Goal: Task Accomplishment & Management: Manage account settings

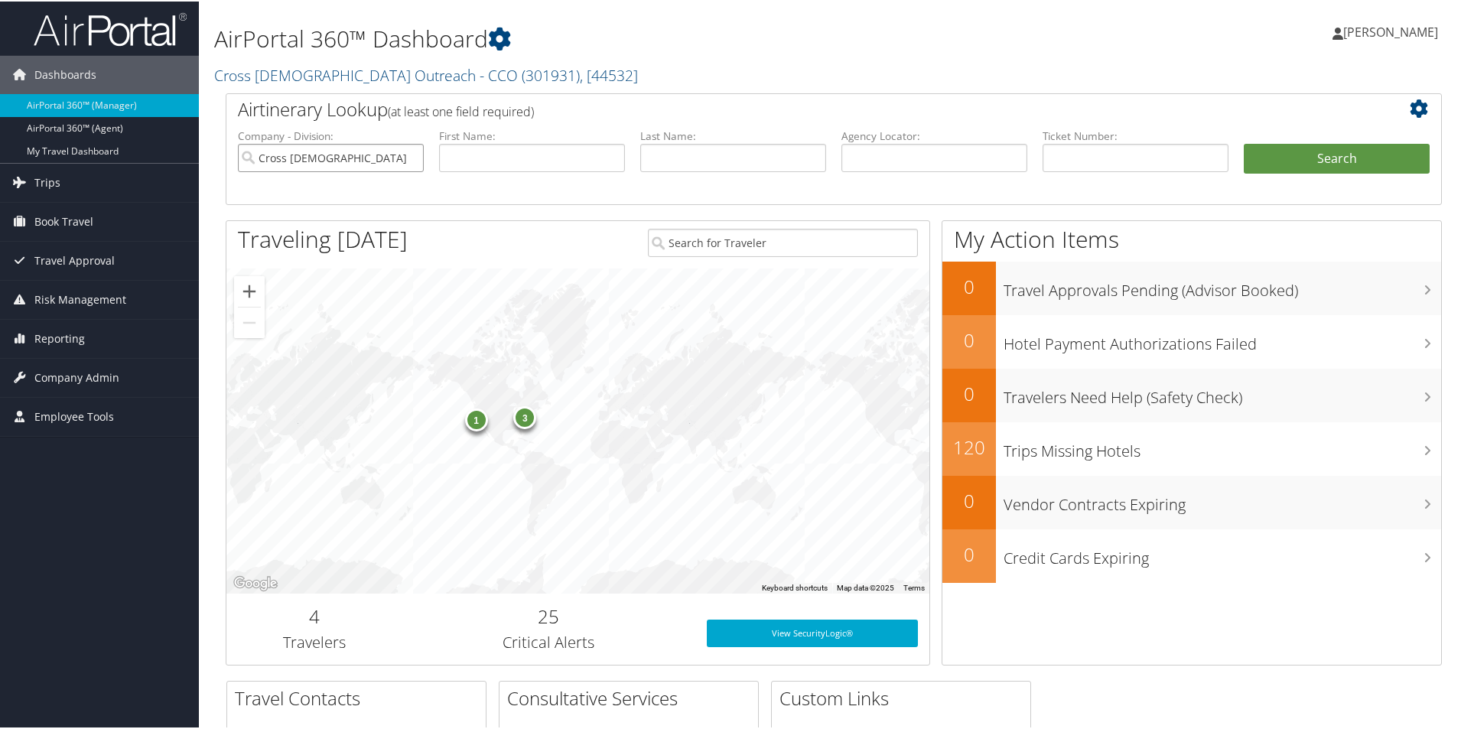
click at [409, 171] on input "Cross [DEMOGRAPHIC_DATA] Outreach - CCO" at bounding box center [331, 156] width 186 height 28
click at [93, 379] on span "Company Admin" at bounding box center [76, 376] width 85 height 38
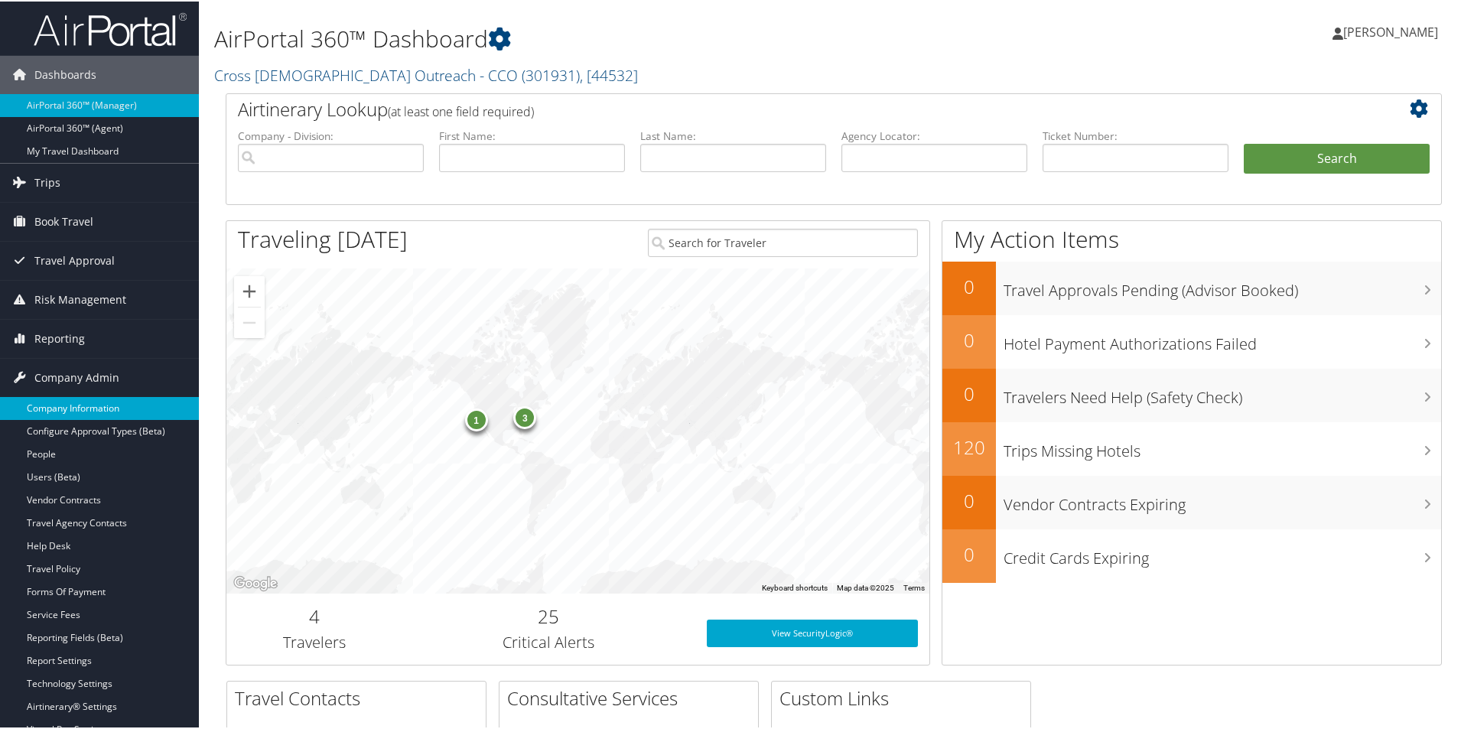
click at [66, 404] on link "Company Information" at bounding box center [99, 407] width 199 height 23
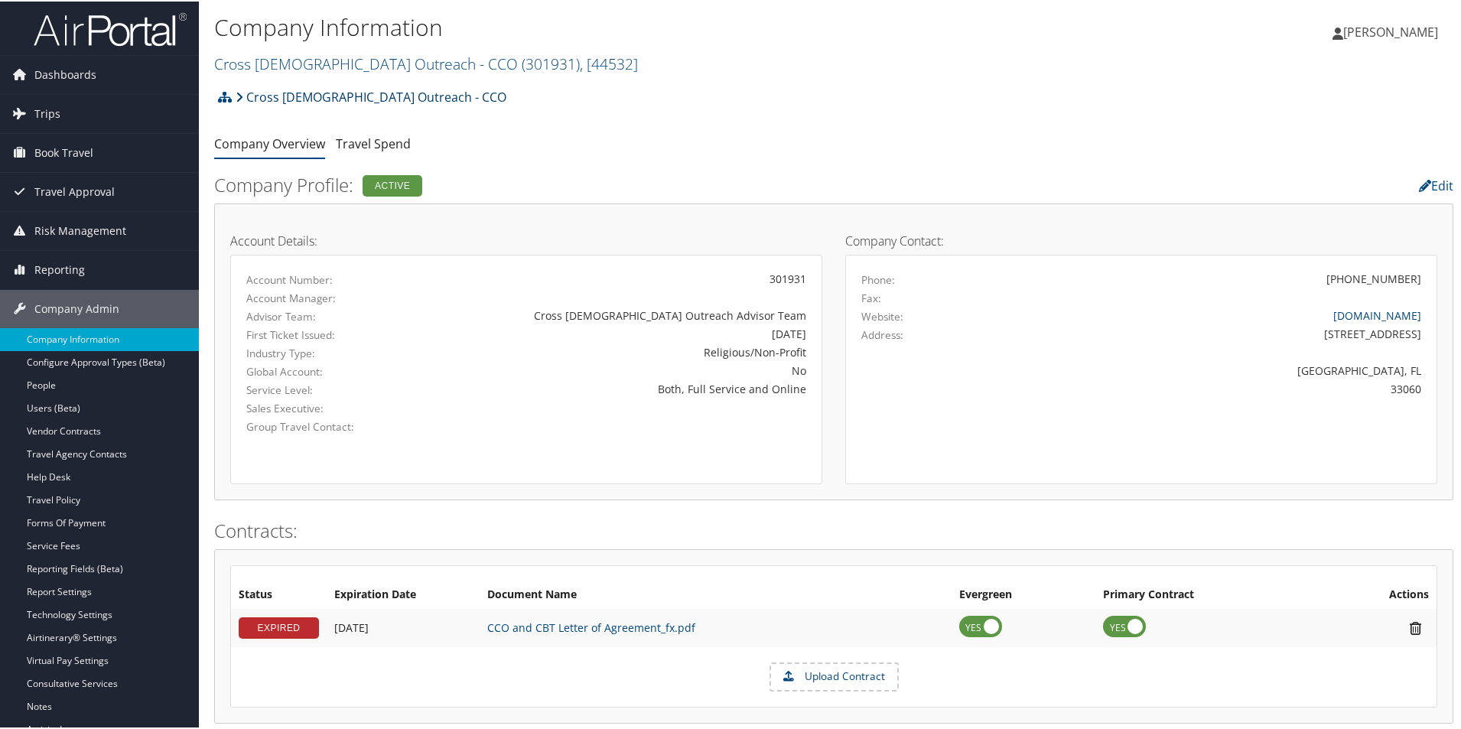
click at [346, 108] on link "Cross [DEMOGRAPHIC_DATA] Outreach - CCO" at bounding box center [371, 95] width 271 height 31
click at [461, 73] on link "Cross [DEMOGRAPHIC_DATA] Outreach - CCO ( 301931 ) , [ 44532 ]" at bounding box center [426, 62] width 424 height 21
drag, startPoint x: 373, startPoint y: 85, endPoint x: 296, endPoint y: 66, distance: 78.9
click at [295, 57] on div "Company Information Cross Catholic Outreach - CCO ( 301931 ) , [ 44532 ] Cross …" at bounding box center [627, 42] width 826 height 64
click at [301, 73] on link "Cross Catholic Outreach - CCO ( 301931 ) , [ 44532 ]" at bounding box center [426, 62] width 424 height 21
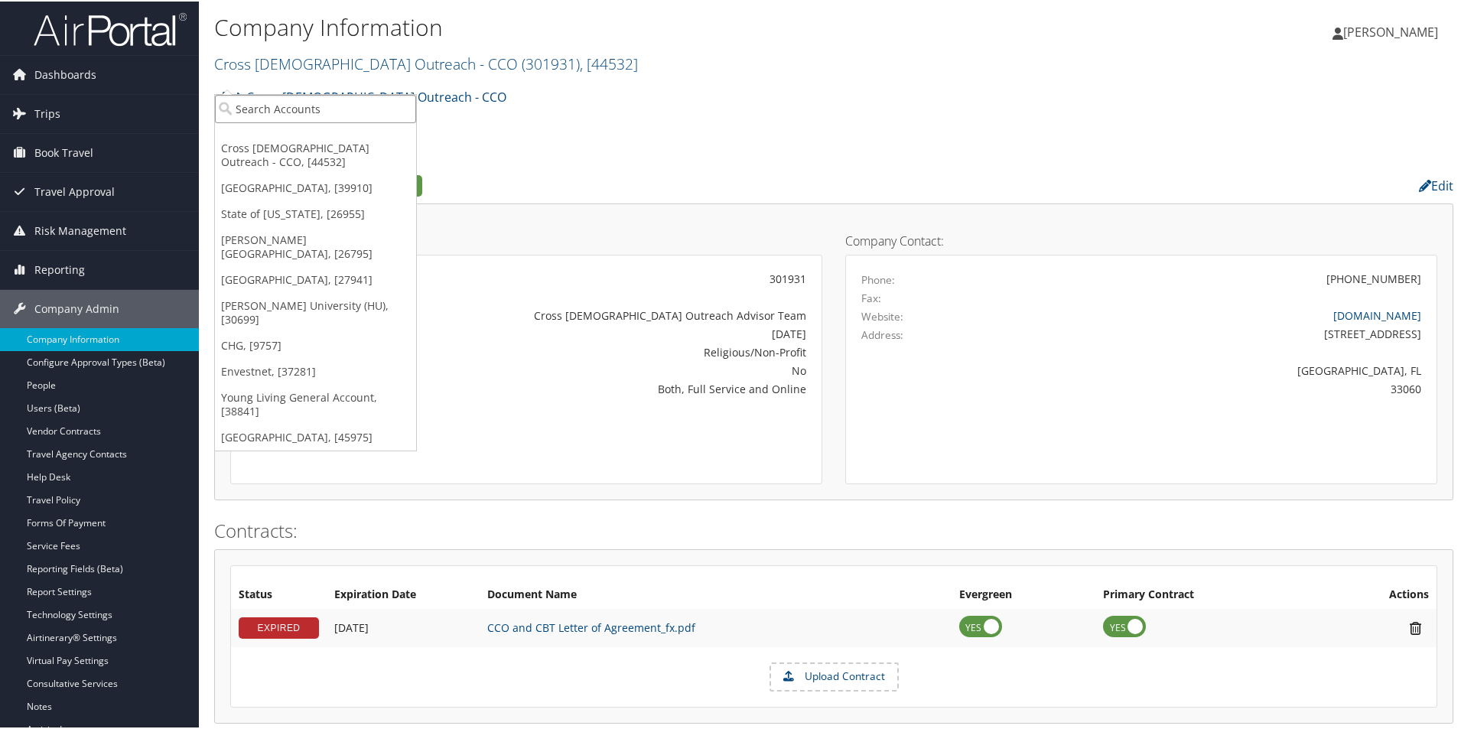
click at [300, 120] on input "search" at bounding box center [315, 107] width 201 height 28
type input "University of Uta"
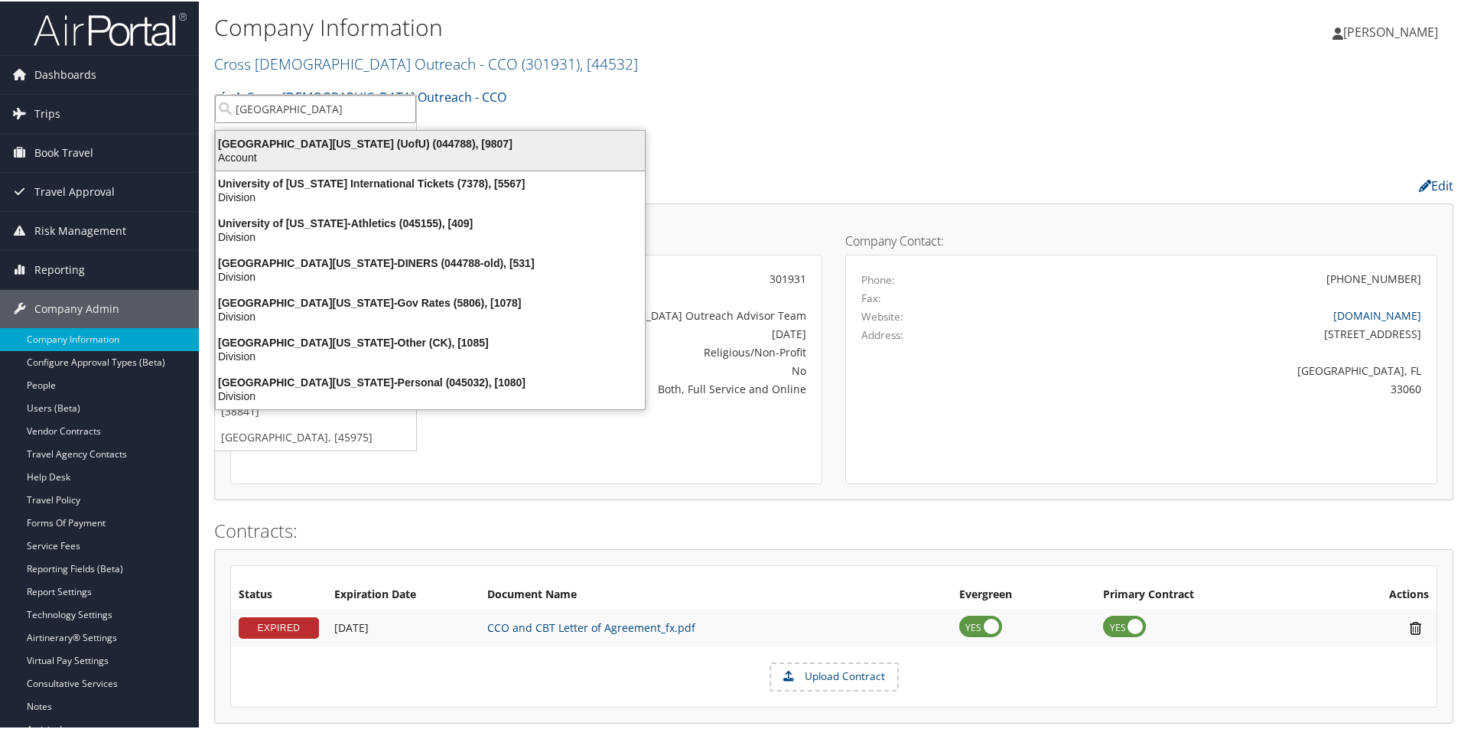
click at [305, 148] on div "University Of Utah (UofU) (044788), [9807]" at bounding box center [431, 142] width 448 height 14
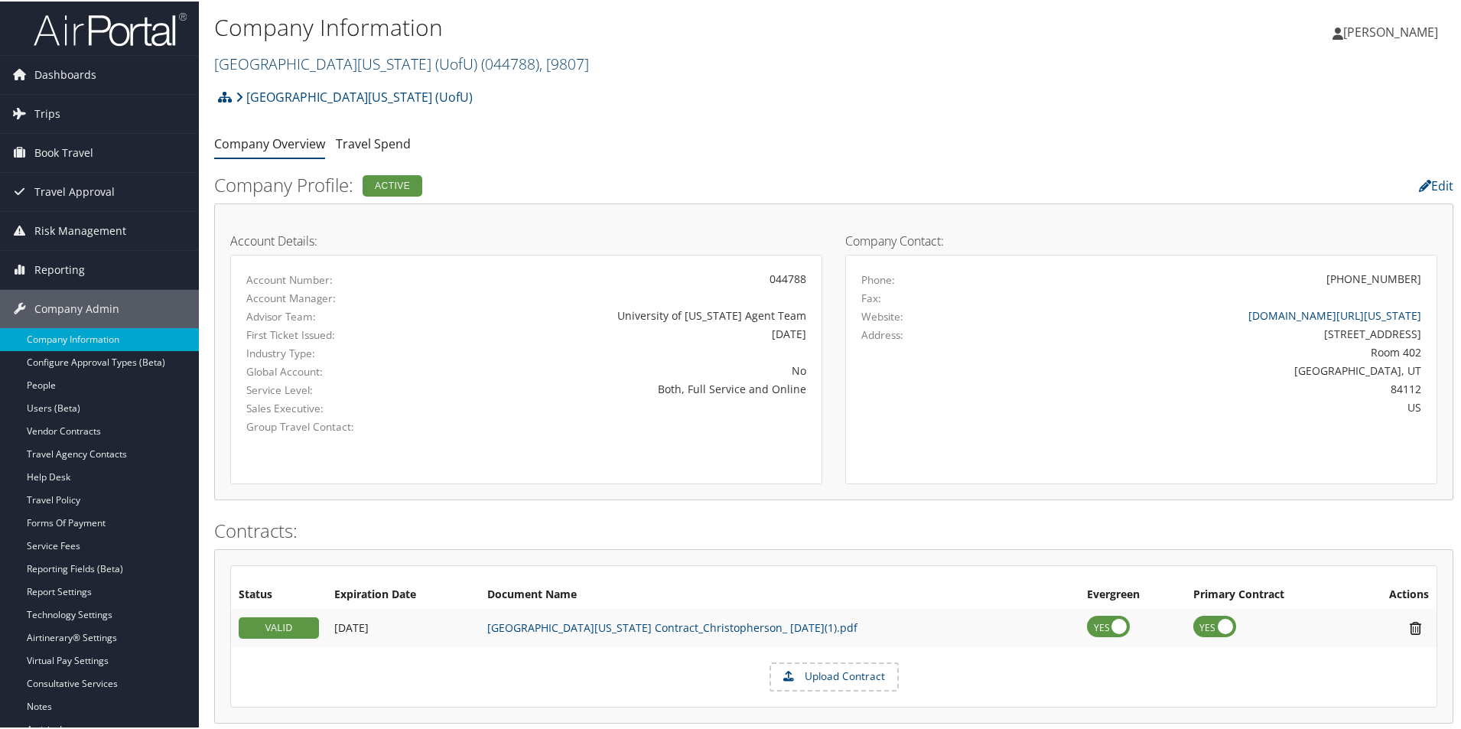
click at [498, 73] on span "( 044788 )" at bounding box center [510, 62] width 58 height 21
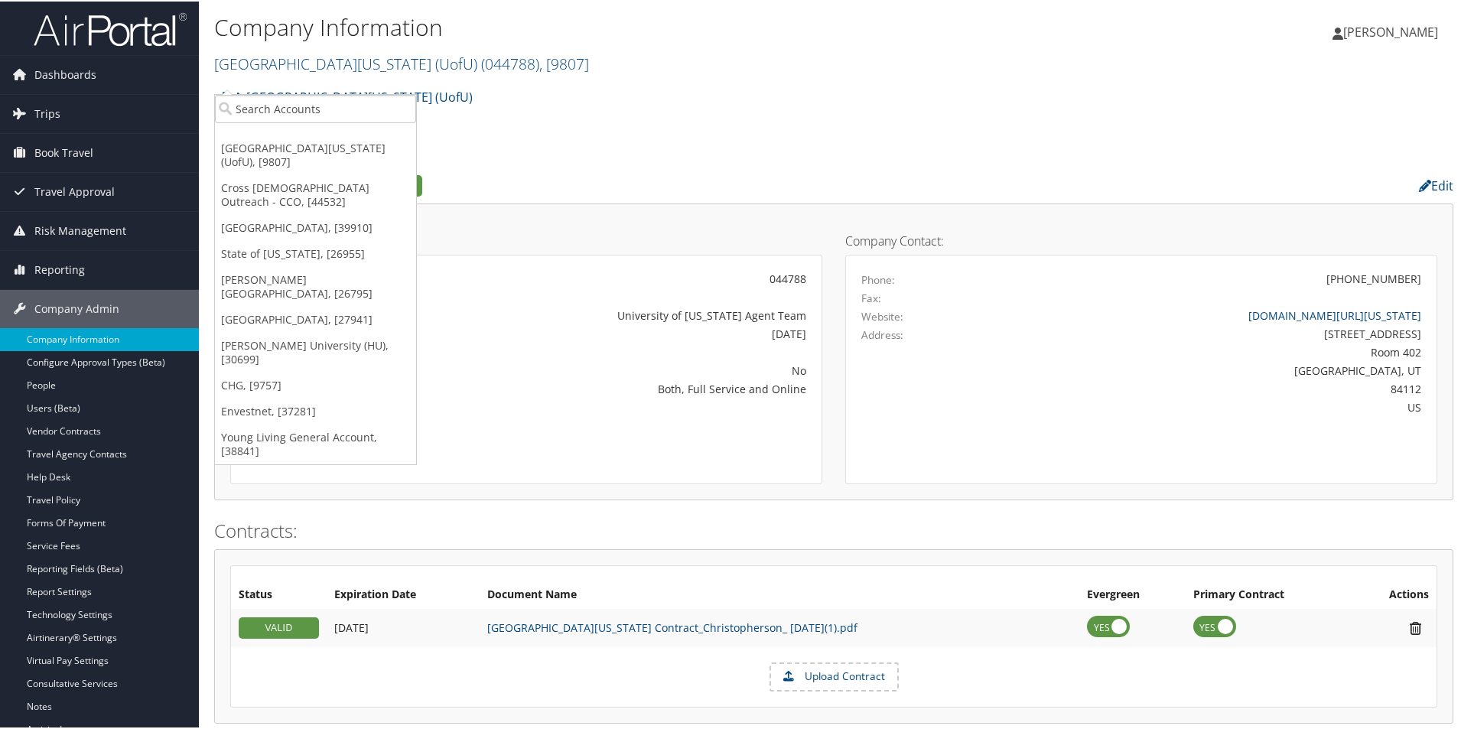
click at [741, 74] on h2 "University Of Utah (UofU) ( 044788 ) , [ 9807 ]" at bounding box center [627, 61] width 826 height 26
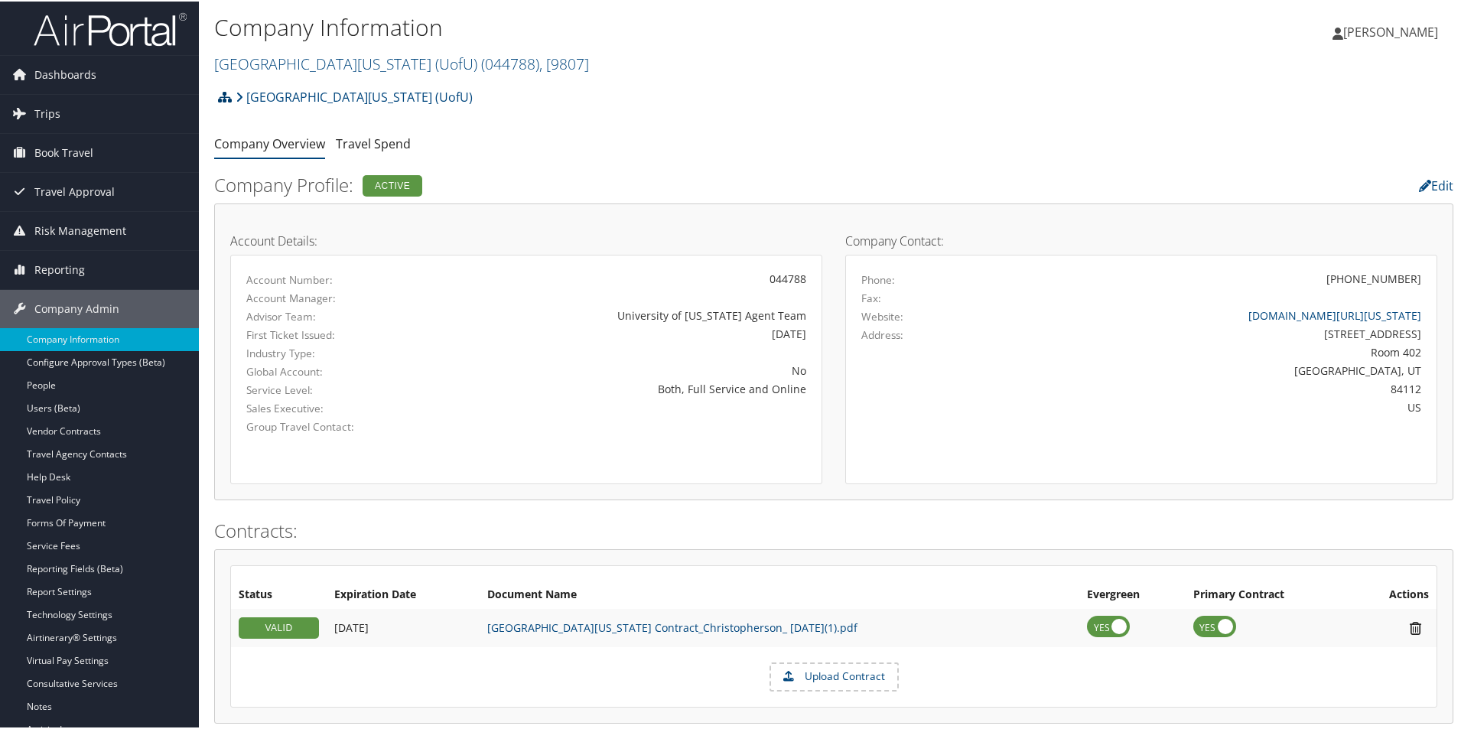
click at [232, 102] on icon at bounding box center [225, 96] width 14 height 12
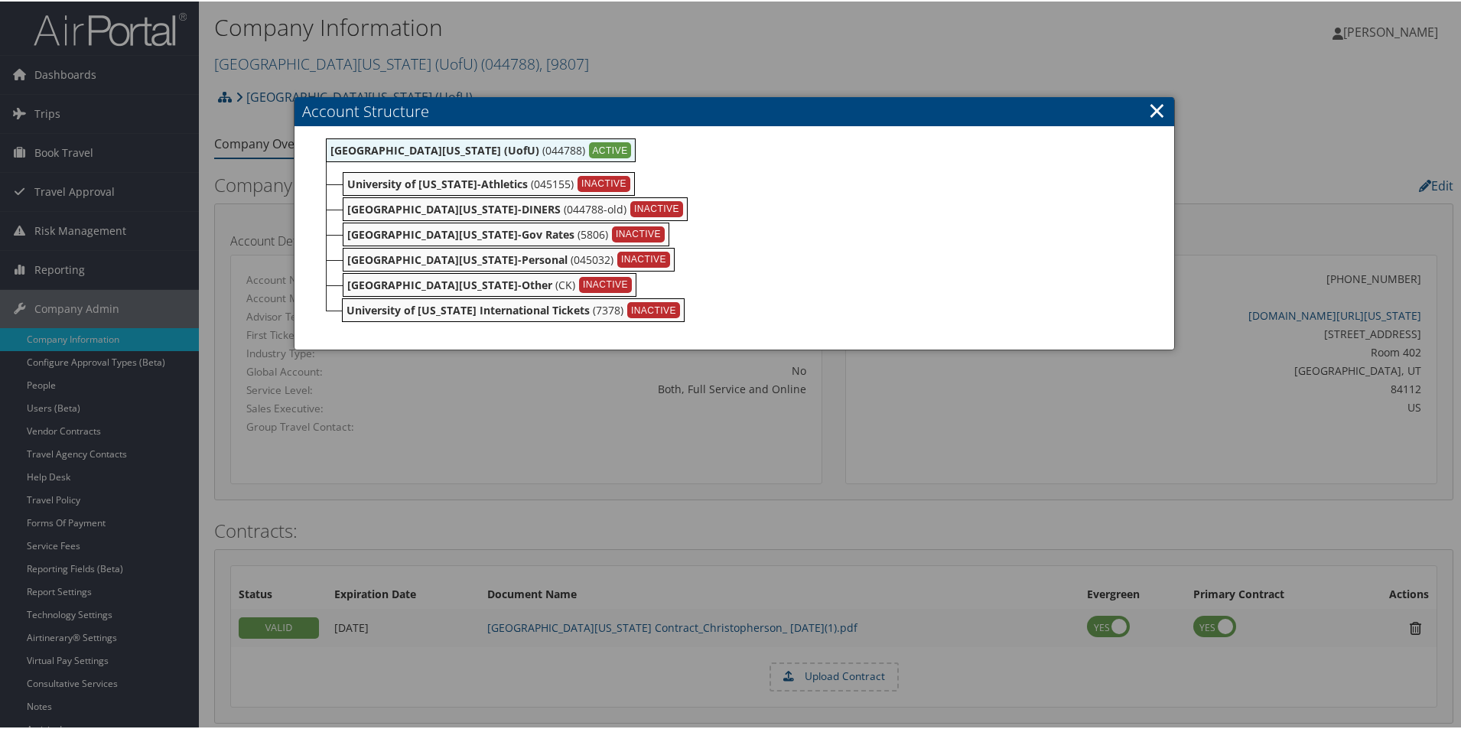
click at [1148, 113] on link "×" at bounding box center [1157, 108] width 18 height 31
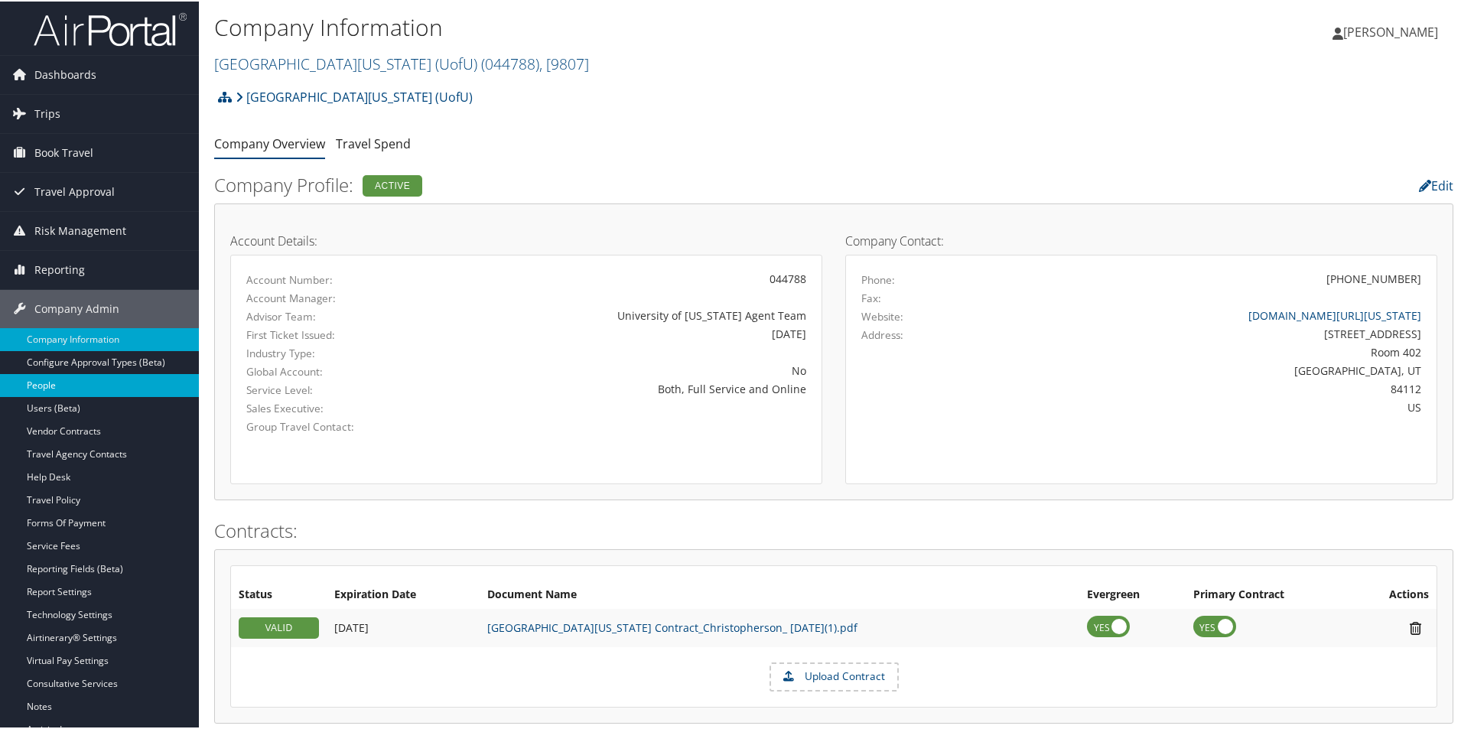
click at [43, 386] on link "People" at bounding box center [99, 384] width 199 height 23
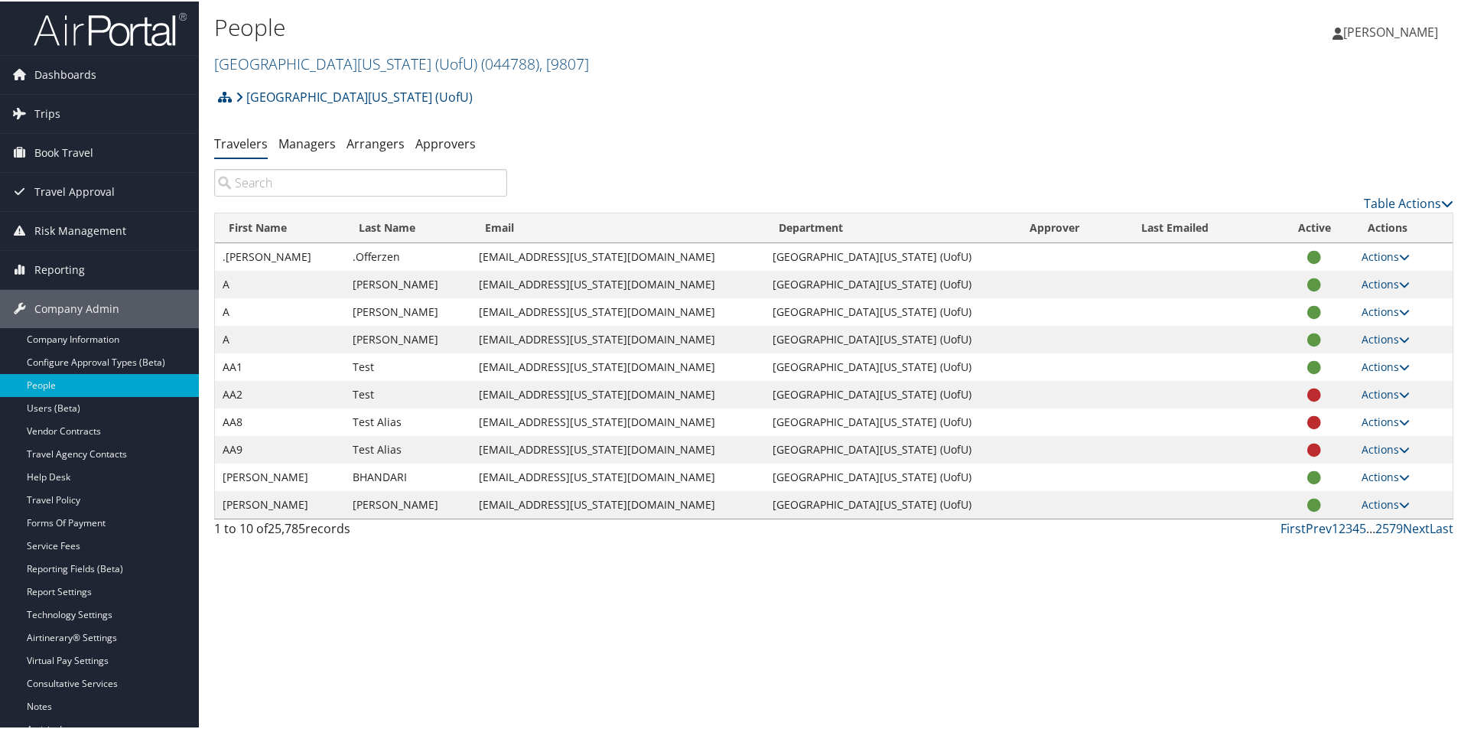
click at [285, 195] on input "search" at bounding box center [360, 182] width 293 height 28
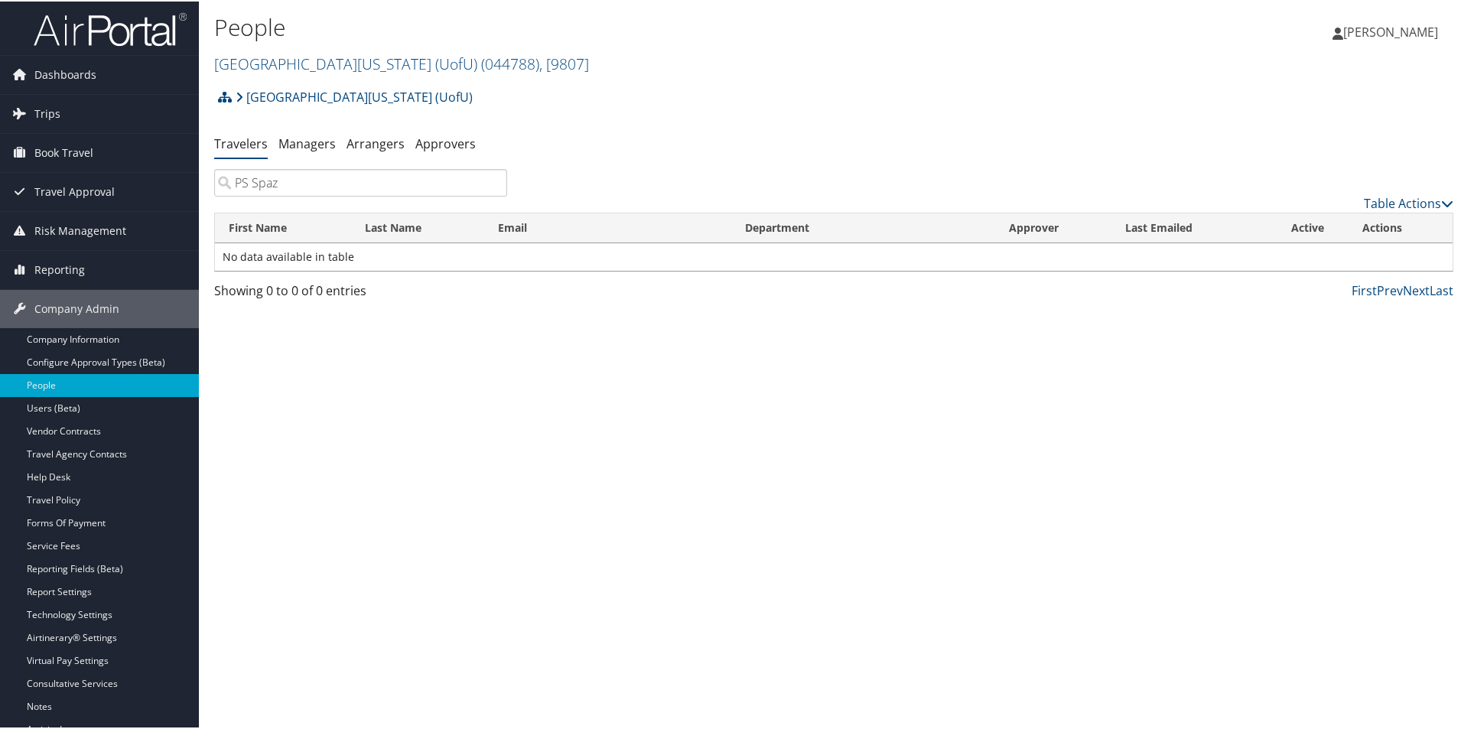
drag, startPoint x: 253, startPoint y: 207, endPoint x: 220, endPoint y: 207, distance: 33.7
click at [220, 195] on input "PS Spaz" at bounding box center [360, 182] width 293 height 28
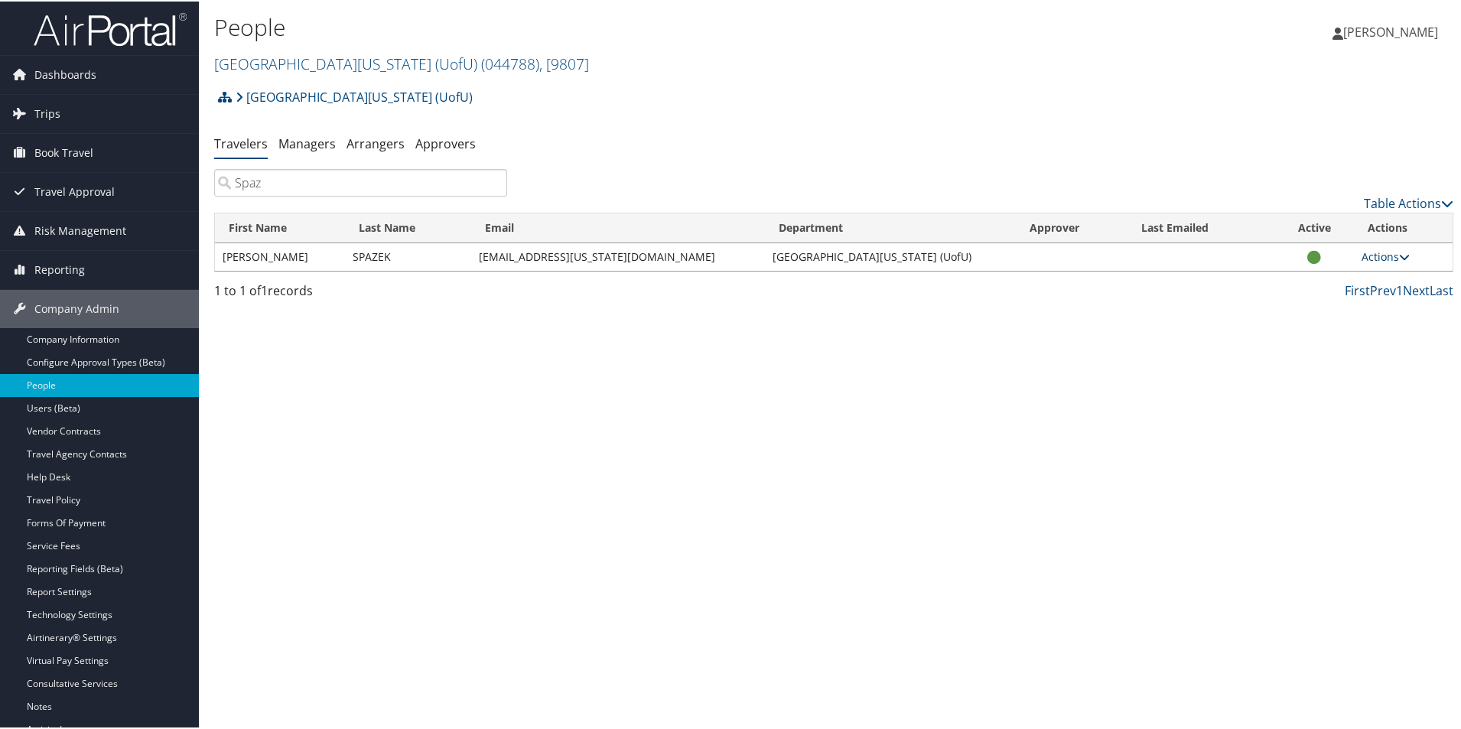
click at [1401, 261] on icon at bounding box center [1404, 255] width 11 height 11
drag, startPoint x: 271, startPoint y: 203, endPoint x: 181, endPoint y: 204, distance: 90.3
click at [196, 207] on div "Dashboards AirPortal 360™ (Manager) AirPortal 360™ (Agent) My Travel Dashboard …" at bounding box center [734, 364] width 1469 height 729
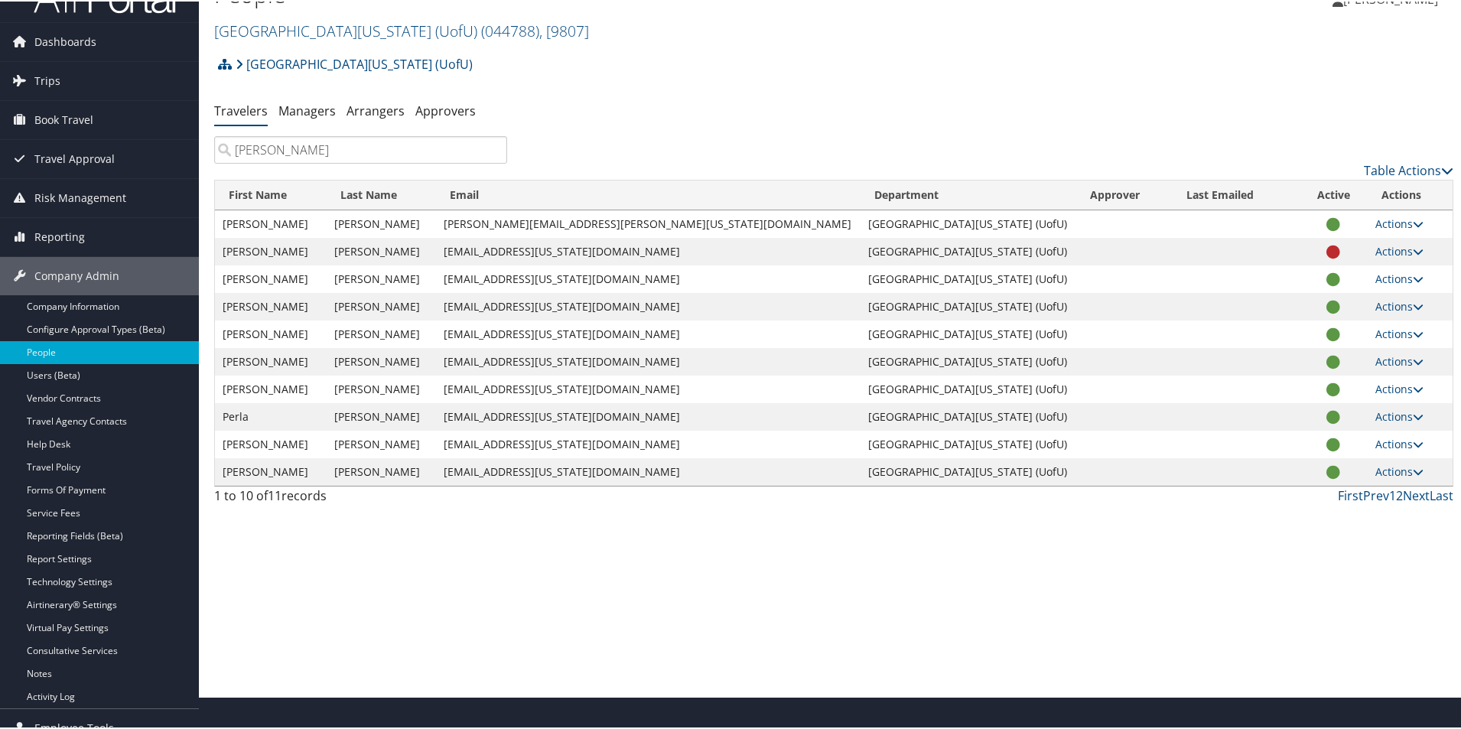
scroll to position [50, 0]
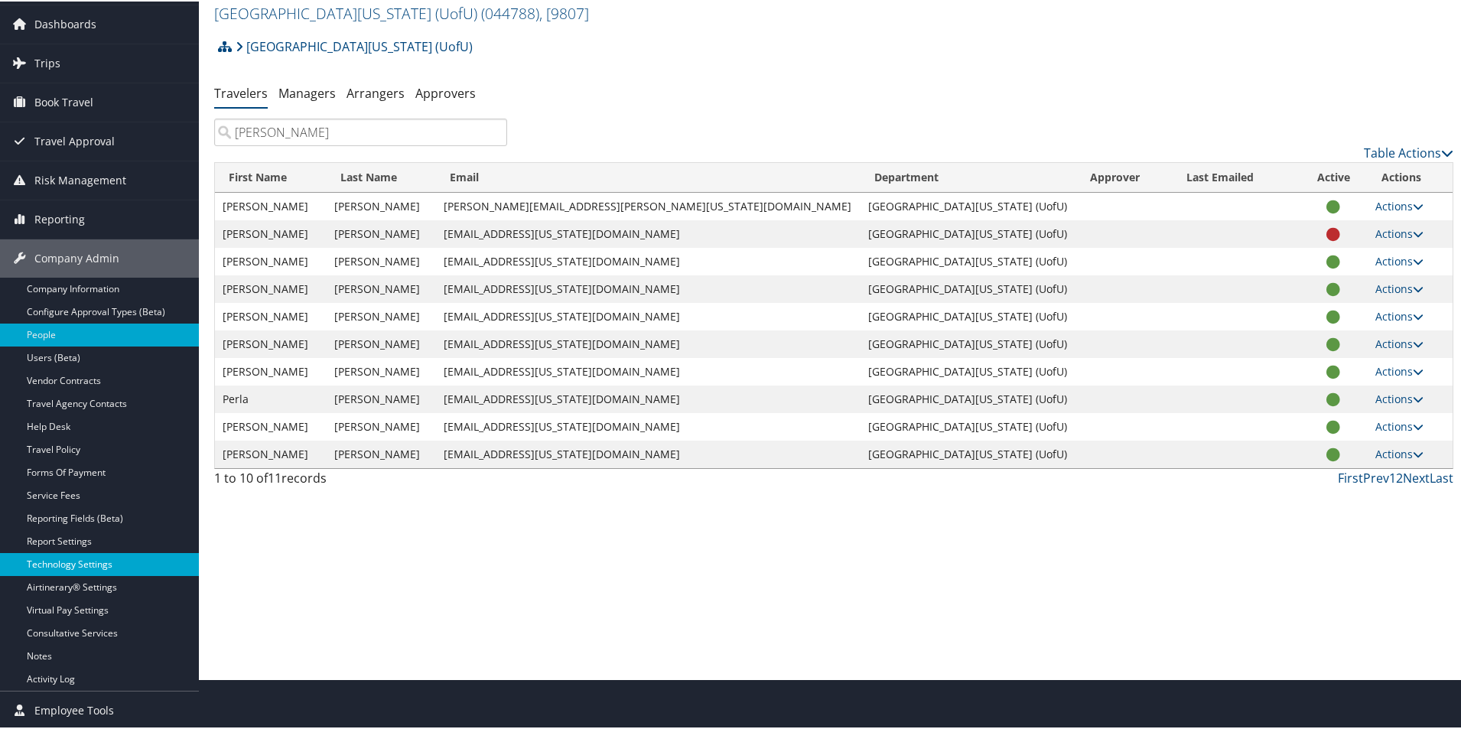
type input "[PERSON_NAME]"
